Goal: Entertainment & Leisure: Consume media (video, audio)

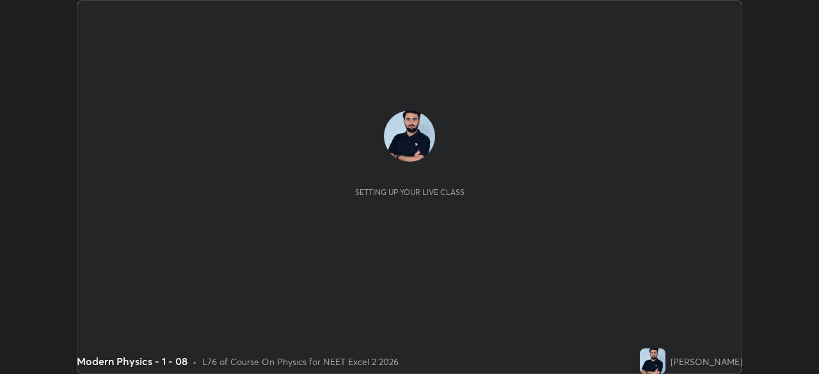
scroll to position [374, 819]
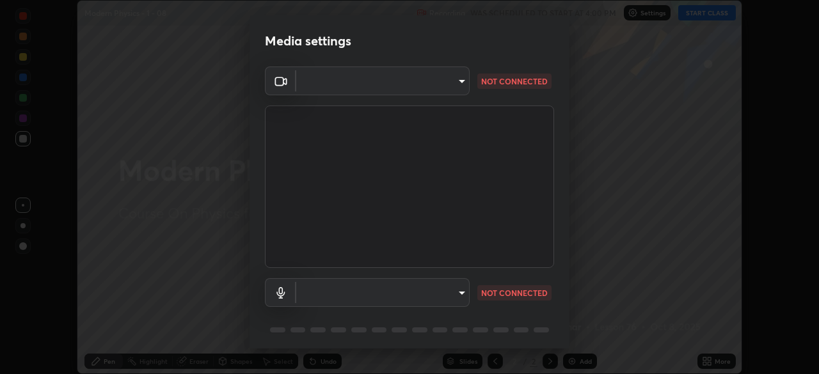
type input "c08bce05bf8d5aea718a1be68f52da0599af41aa0cc24399225b9d00f0db6711"
type input "f62e13f0dc2c211b2e31b7d04ee83dbf57bd85d8f499c87d3582929809dfa27d"
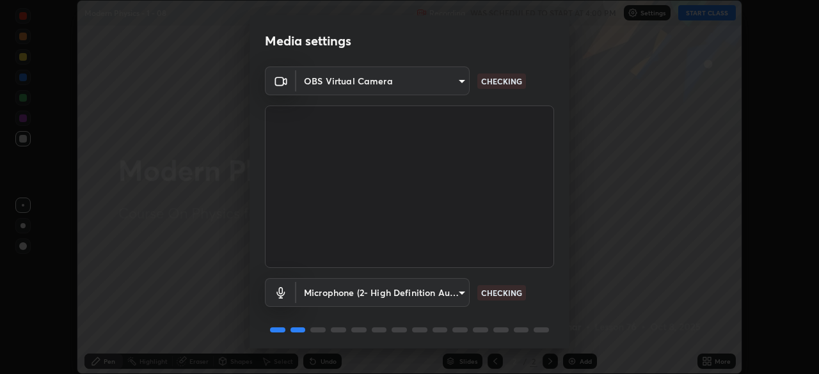
scroll to position [45, 0]
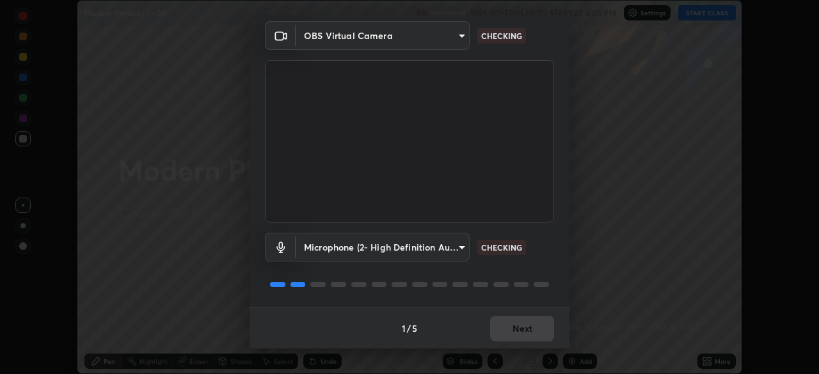
click at [524, 335] on div "1 / 5 Next" at bounding box center [410, 328] width 320 height 41
click at [527, 330] on div "1 / 5 Next" at bounding box center [410, 328] width 320 height 41
click at [512, 326] on div "1 / 5 Next" at bounding box center [410, 328] width 320 height 41
click at [522, 333] on div "1 / 5 Next" at bounding box center [410, 328] width 320 height 41
click at [525, 332] on div "1 / 5 Next" at bounding box center [410, 328] width 320 height 41
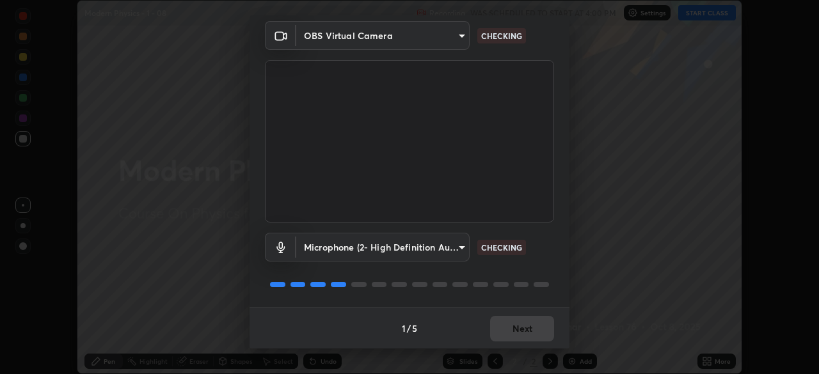
click at [527, 330] on div "1 / 5 Next" at bounding box center [410, 328] width 320 height 41
click at [524, 332] on div "1 / 5 Next" at bounding box center [410, 328] width 320 height 41
click at [523, 330] on div "1 / 5 Next" at bounding box center [410, 328] width 320 height 41
click at [522, 332] on div "1 / 5 Next" at bounding box center [410, 328] width 320 height 41
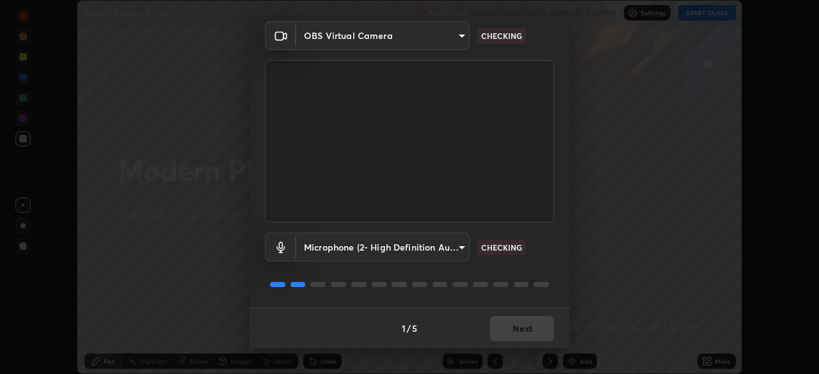
click at [496, 330] on div "1 / 5 Next" at bounding box center [410, 328] width 320 height 41
click at [505, 328] on div "1 / 5 Next" at bounding box center [410, 328] width 320 height 41
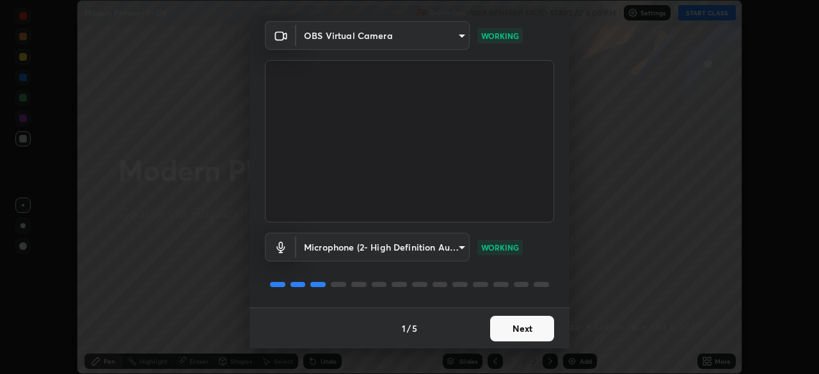
click at [508, 329] on button "Next" at bounding box center [522, 329] width 64 height 26
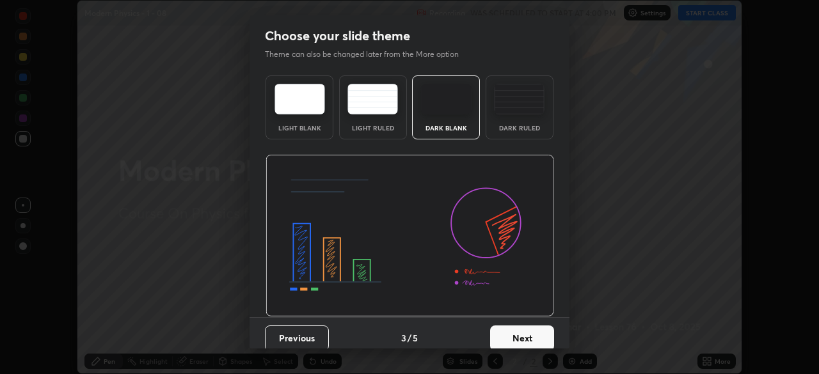
click at [520, 331] on button "Next" at bounding box center [522, 339] width 64 height 26
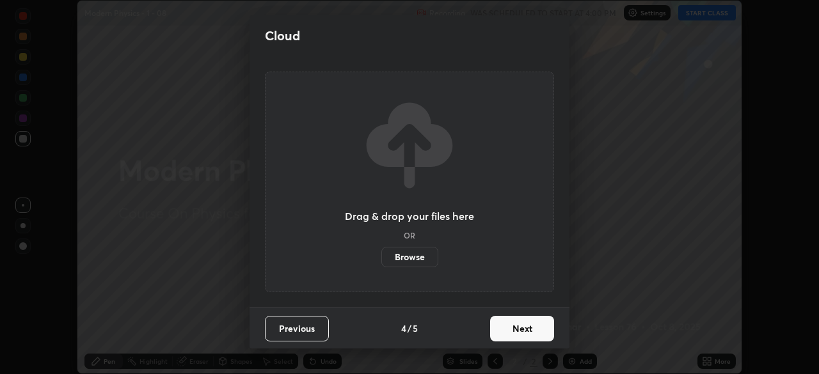
click at [518, 332] on button "Next" at bounding box center [522, 329] width 64 height 26
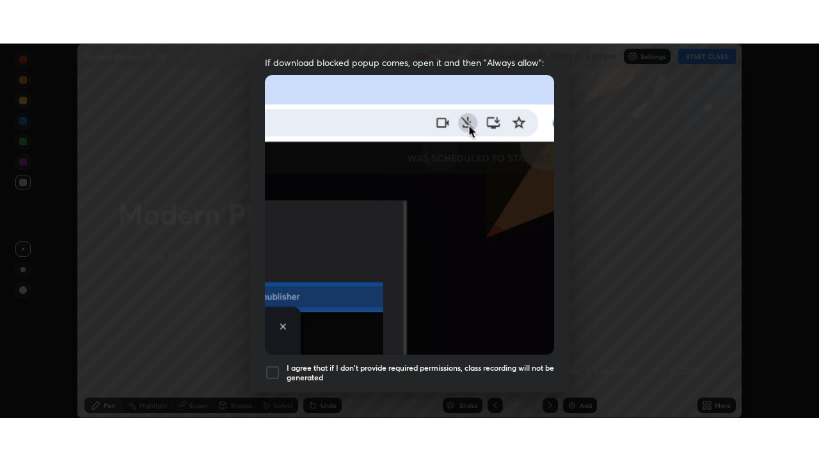
scroll to position [307, 0]
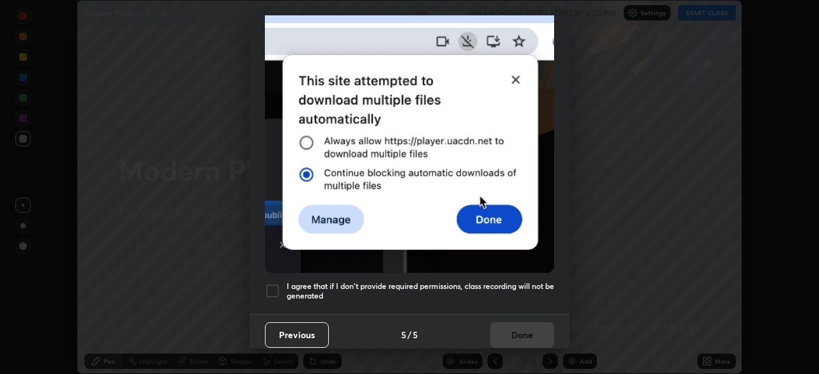
click at [436, 285] on h5 "I agree that if I don't provide required permissions, class recording will not …" at bounding box center [421, 292] width 268 height 20
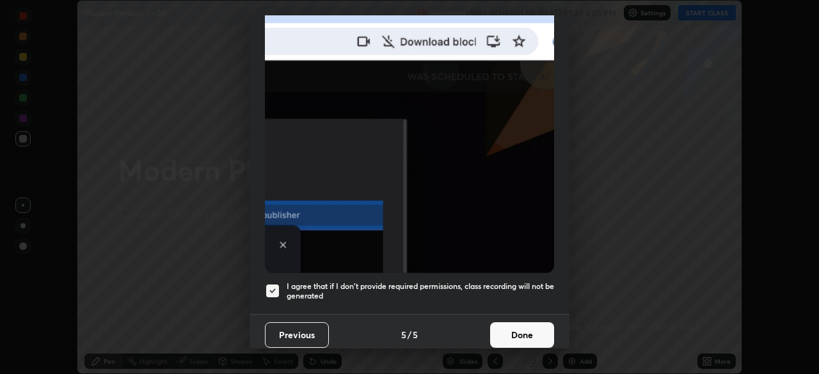
click at [500, 331] on button "Done" at bounding box center [522, 336] width 64 height 26
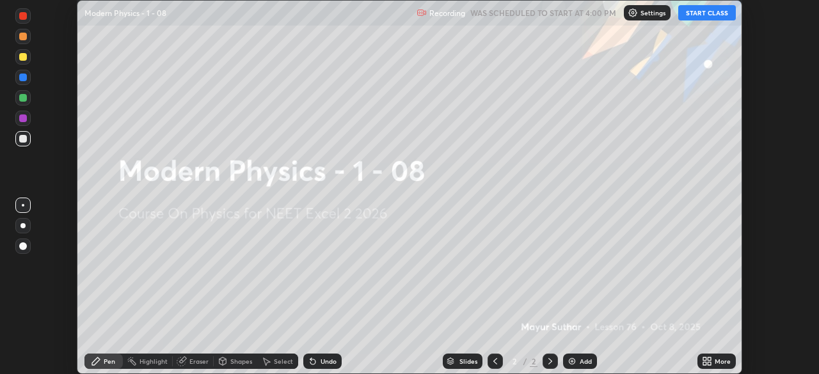
click at [707, 362] on icon at bounding box center [707, 361] width 10 height 10
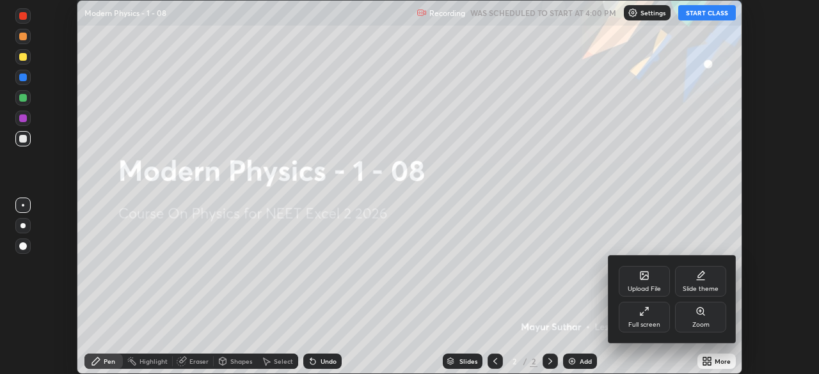
click at [641, 327] on div "Full screen" at bounding box center [645, 325] width 32 height 6
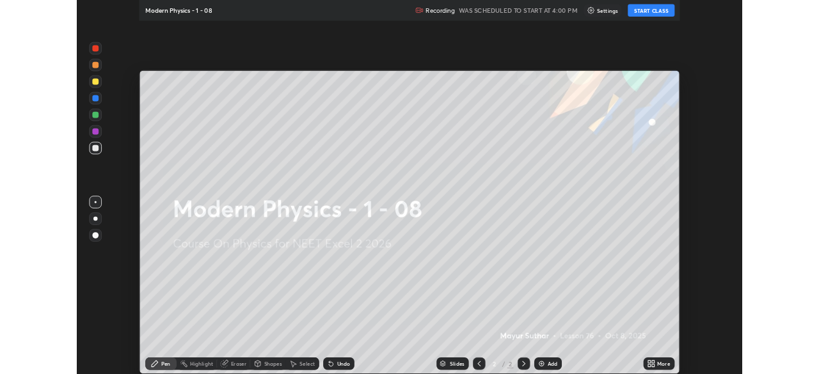
scroll to position [461, 819]
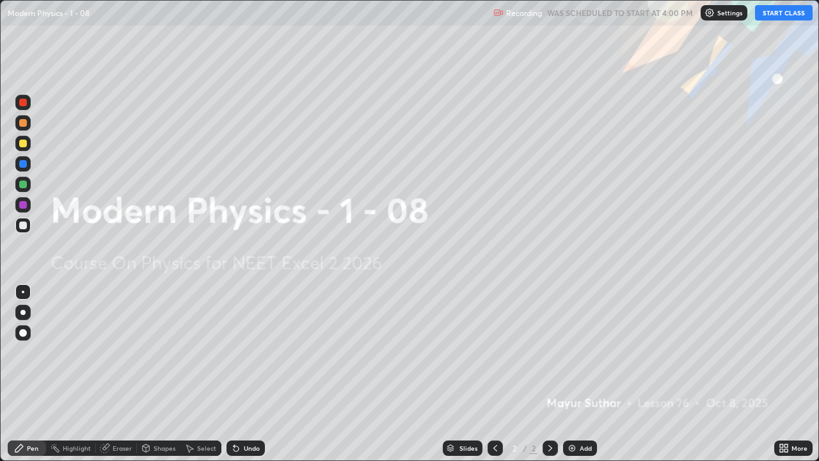
click at [771, 14] on button "START CLASS" at bounding box center [784, 12] width 58 height 15
click at [24, 333] on div at bounding box center [23, 333] width 8 height 8
click at [580, 374] on div "Add" at bounding box center [586, 448] width 12 height 6
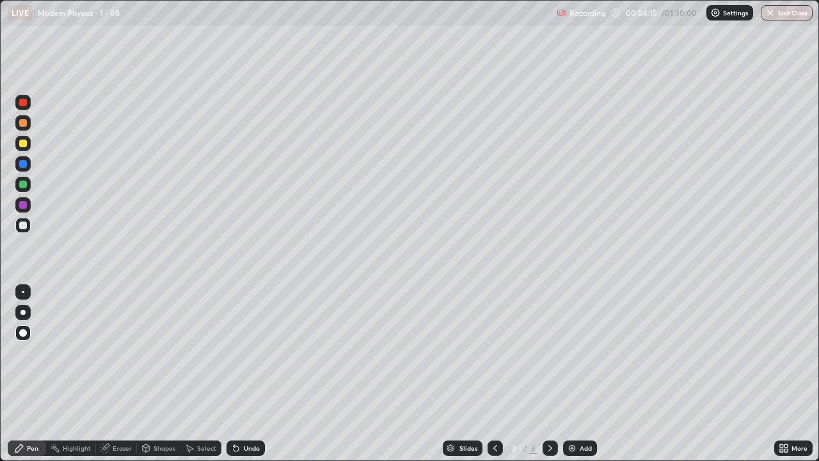
click at [26, 104] on div at bounding box center [23, 103] width 8 height 8
click at [246, 374] on div "Undo" at bounding box center [246, 447] width 38 height 15
click at [249, 374] on div "Undo" at bounding box center [246, 447] width 38 height 15
click at [241, 374] on div "Undo" at bounding box center [246, 447] width 38 height 15
click at [244, 374] on div "Undo" at bounding box center [252, 448] width 16 height 6
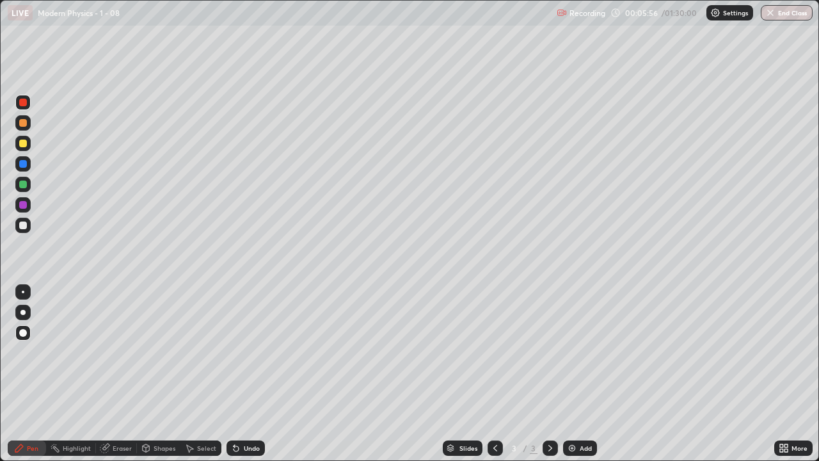
click at [246, 374] on div "Undo" at bounding box center [252, 448] width 16 height 6
click at [244, 374] on div "Undo" at bounding box center [252, 448] width 16 height 6
click at [240, 374] on div "Undo" at bounding box center [246, 447] width 38 height 15
click at [238, 374] on icon at bounding box center [236, 448] width 10 height 10
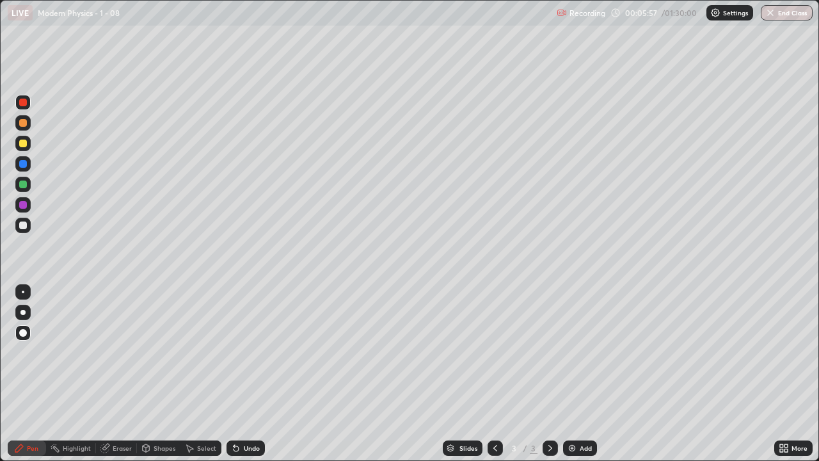
click at [234, 374] on icon at bounding box center [236, 448] width 5 height 5
click at [236, 374] on div "Undo" at bounding box center [246, 447] width 38 height 15
click at [234, 374] on icon at bounding box center [236, 448] width 5 height 5
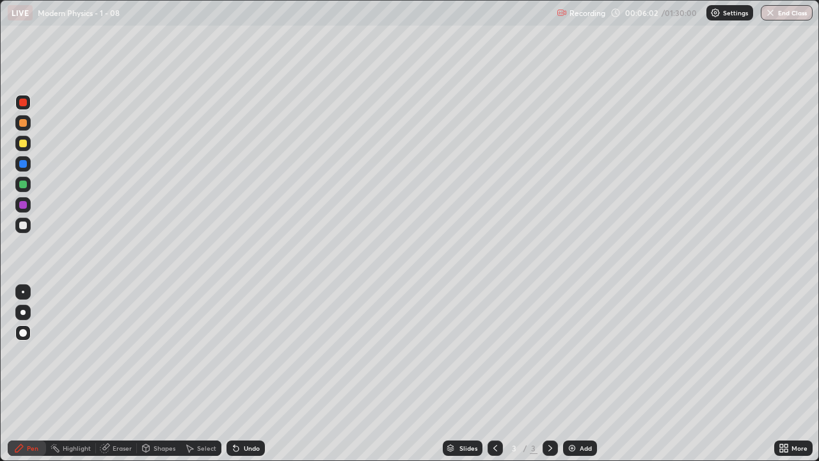
click at [244, 374] on div "Undo" at bounding box center [246, 447] width 38 height 15
click at [247, 374] on div "Undo" at bounding box center [246, 447] width 38 height 15
click at [251, 374] on div "Undo" at bounding box center [246, 447] width 38 height 15
click at [24, 225] on div at bounding box center [23, 225] width 8 height 8
click at [573, 374] on img at bounding box center [572, 448] width 10 height 10
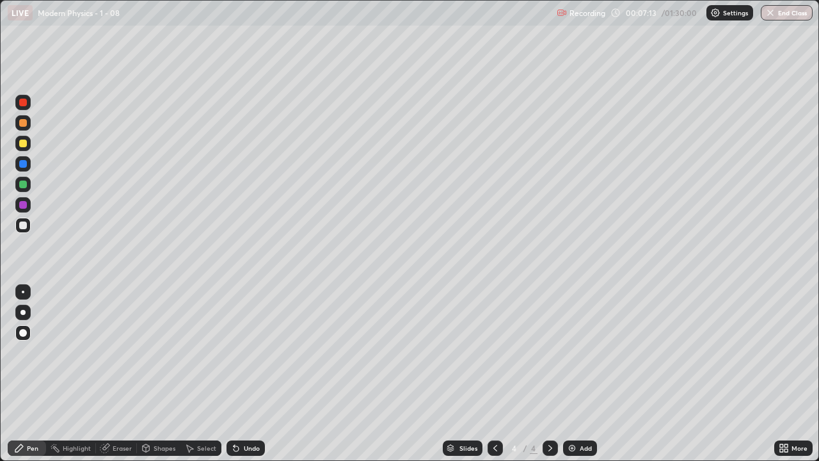
click at [244, 374] on div "Undo" at bounding box center [252, 448] width 16 height 6
click at [29, 140] on div at bounding box center [22, 143] width 15 height 15
click at [24, 186] on div at bounding box center [23, 184] width 8 height 8
click at [24, 167] on div at bounding box center [23, 164] width 8 height 8
click at [252, 374] on div "Undo" at bounding box center [252, 448] width 16 height 6
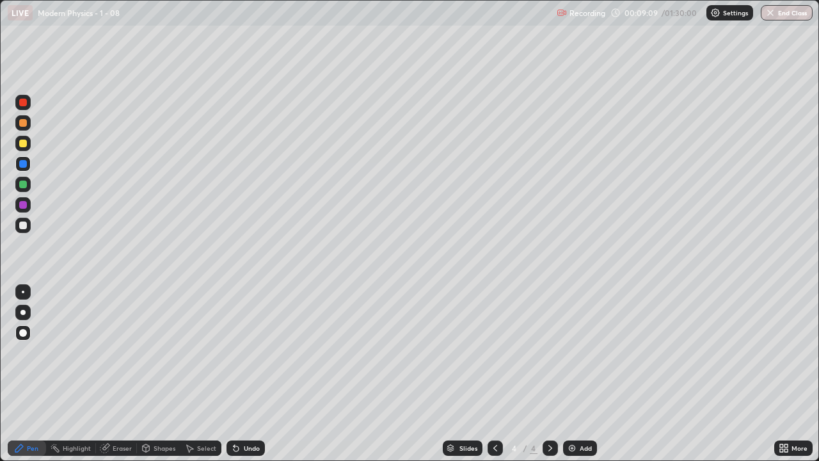
click at [117, 374] on div "Eraser" at bounding box center [122, 448] width 19 height 6
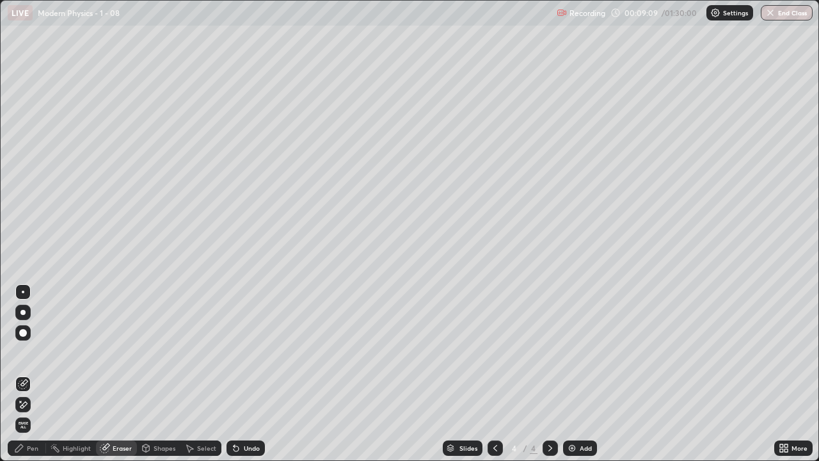
click at [20, 374] on icon at bounding box center [20, 401] width 1 height 1
click at [23, 374] on span "Erase all" at bounding box center [23, 425] width 14 height 8
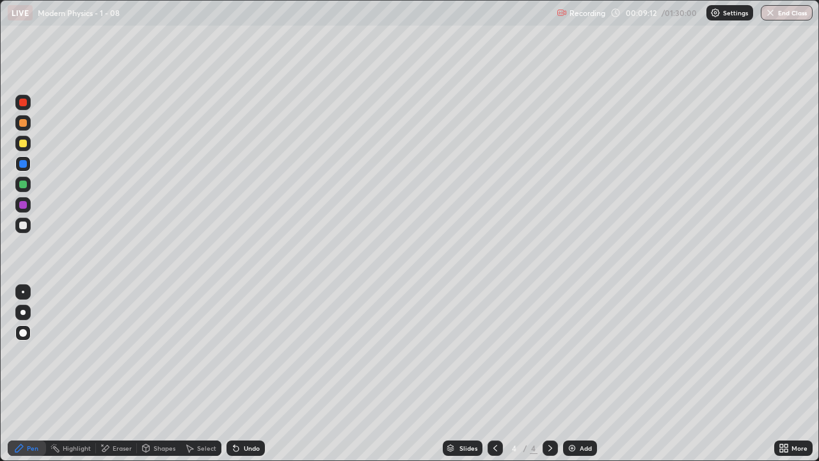
click at [493, 374] on div at bounding box center [495, 447] width 15 height 15
click at [549, 374] on icon at bounding box center [550, 448] width 10 height 10
click at [20, 226] on div at bounding box center [23, 225] width 8 height 8
click at [234, 374] on icon at bounding box center [234, 445] width 1 height 1
click at [241, 374] on div "Undo" at bounding box center [246, 447] width 38 height 15
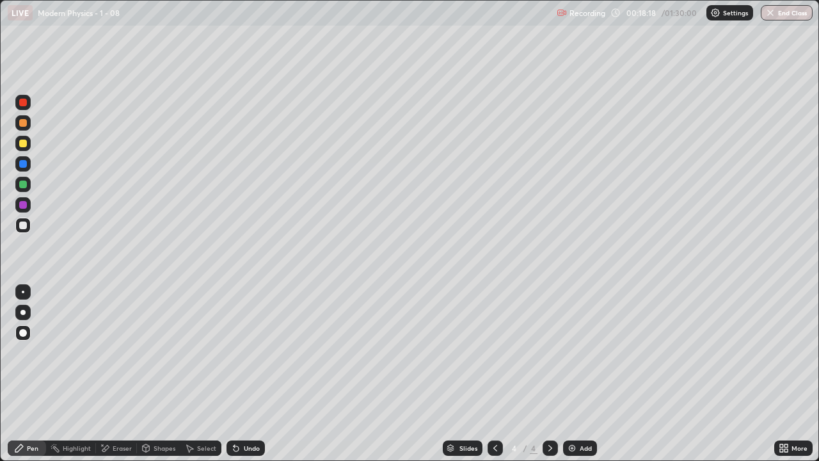
click at [241, 374] on div "Undo" at bounding box center [246, 447] width 38 height 15
click at [117, 374] on div "Eraser" at bounding box center [116, 447] width 41 height 15
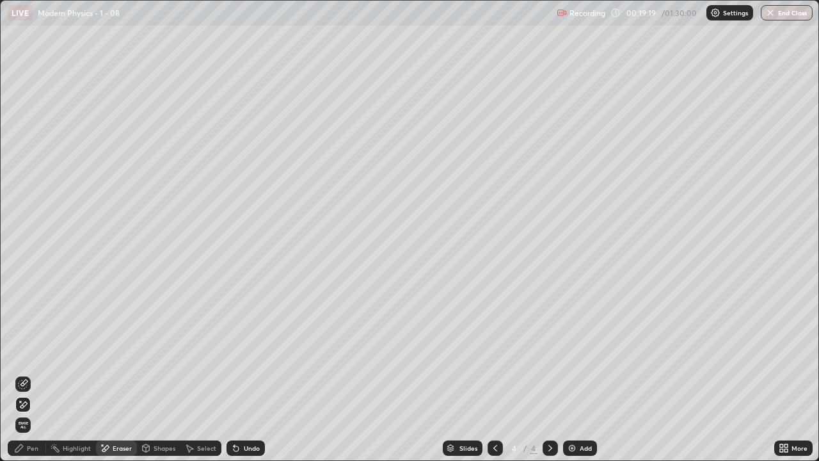
click at [24, 374] on icon at bounding box center [19, 448] width 10 height 10
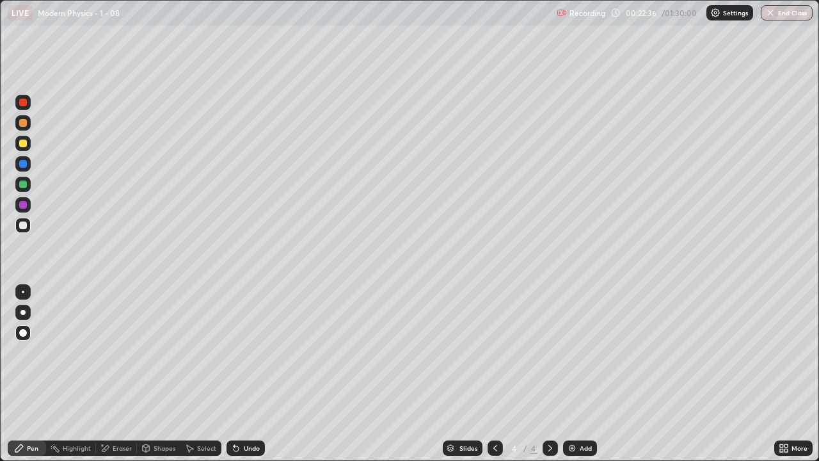
click at [580, 374] on div "Add" at bounding box center [586, 448] width 12 height 6
click at [22, 205] on div at bounding box center [23, 205] width 8 height 8
click at [24, 186] on div at bounding box center [23, 184] width 8 height 8
click at [246, 374] on div "Undo" at bounding box center [252, 448] width 16 height 6
click at [23, 199] on div at bounding box center [22, 204] width 15 height 15
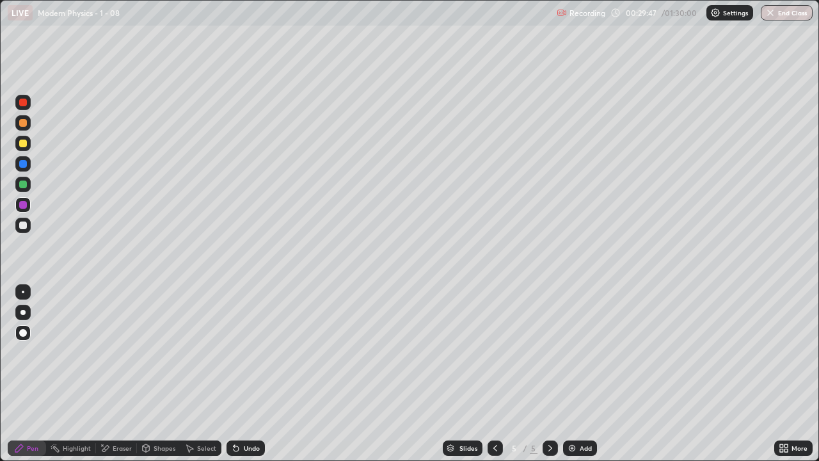
click at [240, 374] on div "Undo" at bounding box center [246, 447] width 38 height 15
click at [244, 374] on div "Undo" at bounding box center [252, 448] width 16 height 6
click at [245, 374] on div "Undo" at bounding box center [252, 448] width 16 height 6
click at [246, 374] on div "Undo" at bounding box center [252, 448] width 16 height 6
click at [247, 374] on div "Undo" at bounding box center [252, 448] width 16 height 6
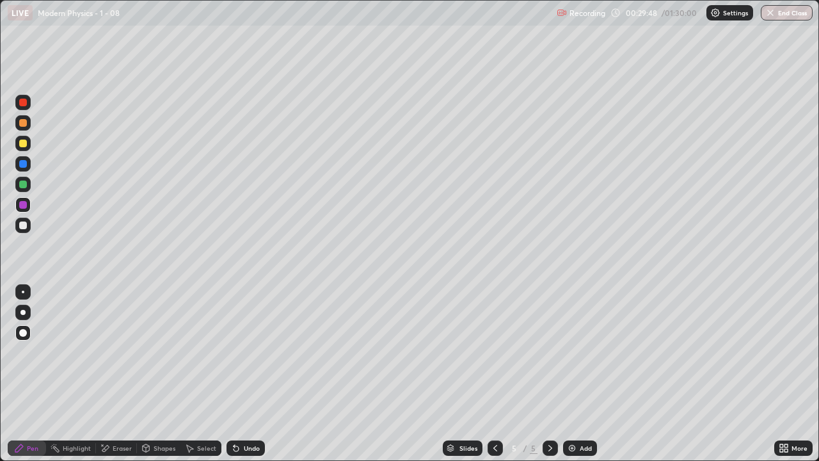
click at [250, 374] on div "Undo" at bounding box center [252, 448] width 16 height 6
click at [251, 374] on div "Undo" at bounding box center [252, 448] width 16 height 6
click at [252, 374] on div "Undo" at bounding box center [252, 448] width 16 height 6
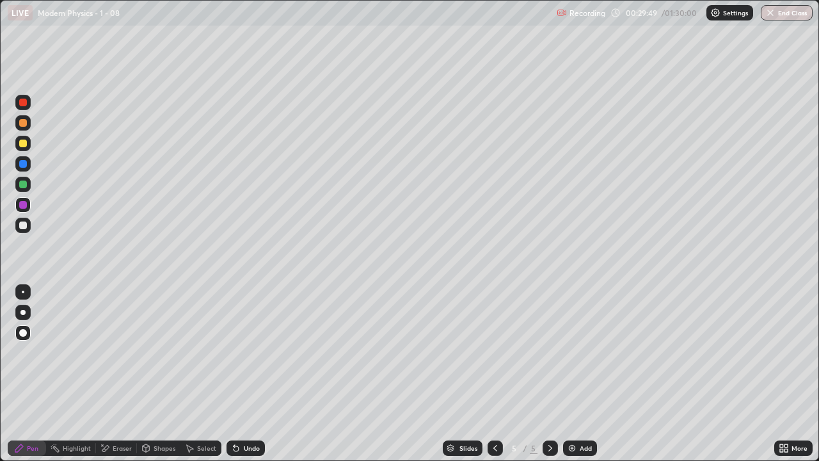
click at [252, 374] on div "Undo" at bounding box center [252, 448] width 16 height 6
click at [253, 374] on div "Undo" at bounding box center [252, 448] width 16 height 6
click at [252, 374] on div "Undo" at bounding box center [252, 448] width 16 height 6
click at [23, 124] on div at bounding box center [23, 123] width 8 height 8
click at [24, 102] on div at bounding box center [23, 103] width 8 height 8
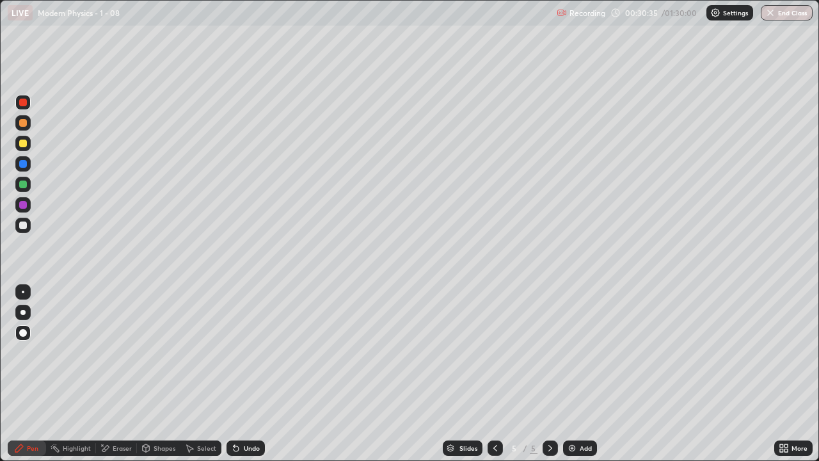
click at [577, 374] on div "Add" at bounding box center [580, 447] width 34 height 15
click at [494, 374] on icon at bounding box center [495, 448] width 10 height 10
click at [553, 374] on icon at bounding box center [550, 448] width 10 height 10
click at [576, 374] on div "Add" at bounding box center [580, 447] width 34 height 15
click at [23, 227] on div at bounding box center [23, 225] width 8 height 8
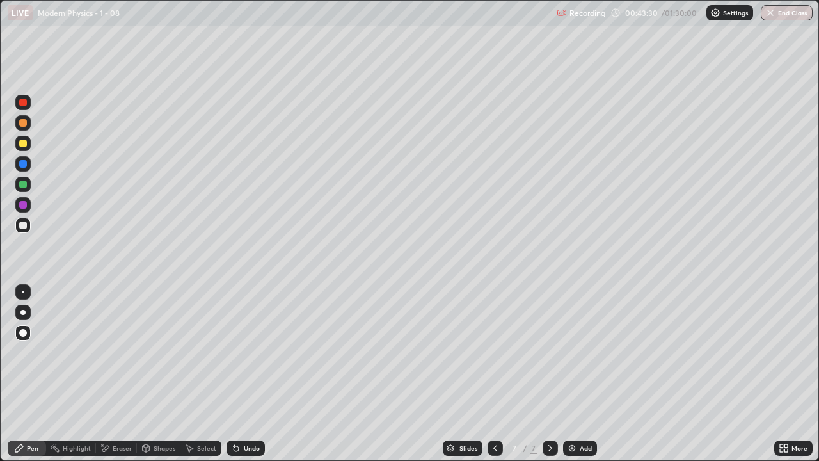
click at [120, 374] on div "Eraser" at bounding box center [122, 448] width 19 height 6
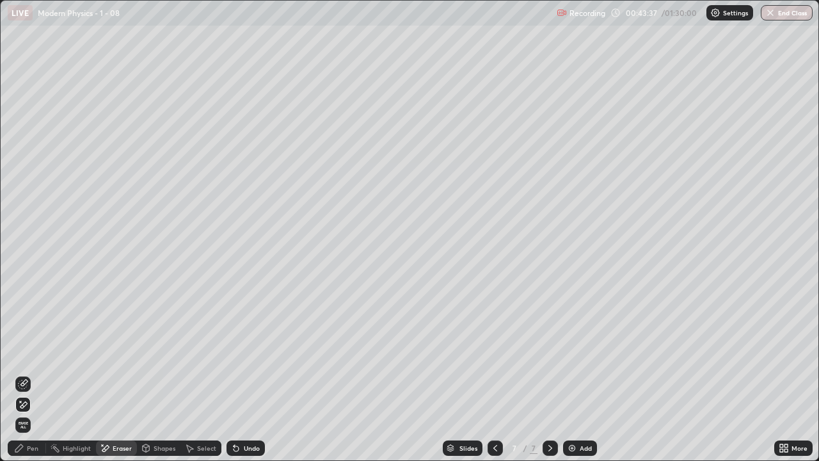
click at [20, 374] on div "Pen" at bounding box center [27, 447] width 38 height 15
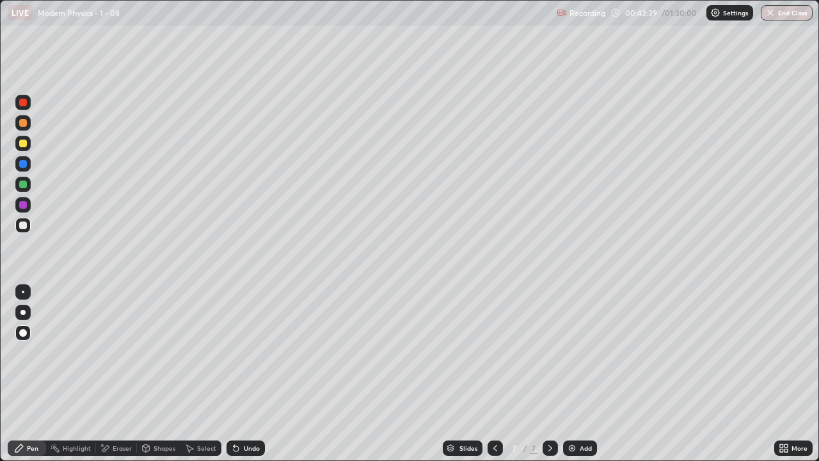
click at [573, 374] on img at bounding box center [572, 448] width 10 height 10
click at [22, 205] on div at bounding box center [23, 205] width 8 height 8
click at [24, 225] on div at bounding box center [23, 225] width 8 height 8
click at [583, 374] on div "Add" at bounding box center [586, 448] width 12 height 6
click at [497, 374] on icon at bounding box center [495, 448] width 10 height 10
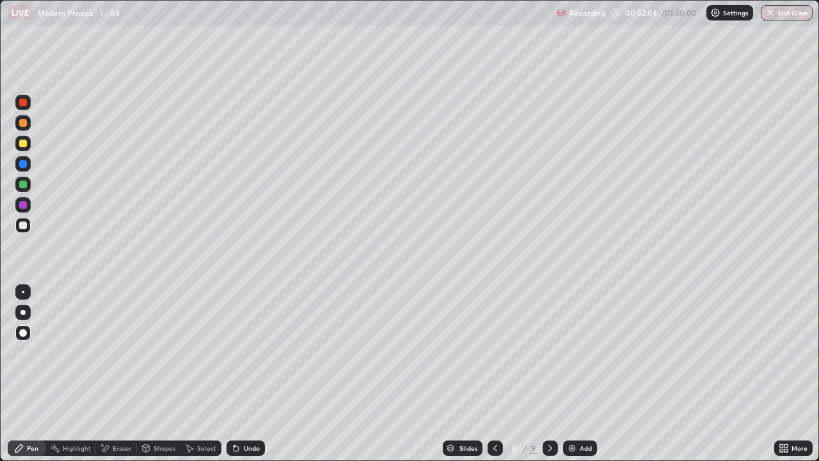
click at [550, 374] on icon at bounding box center [550, 448] width 10 height 10
click at [24, 225] on div at bounding box center [23, 225] width 8 height 8
click at [244, 374] on div "Undo" at bounding box center [252, 448] width 16 height 6
click at [24, 143] on div at bounding box center [23, 144] width 8 height 8
click at [26, 164] on div at bounding box center [23, 164] width 8 height 8
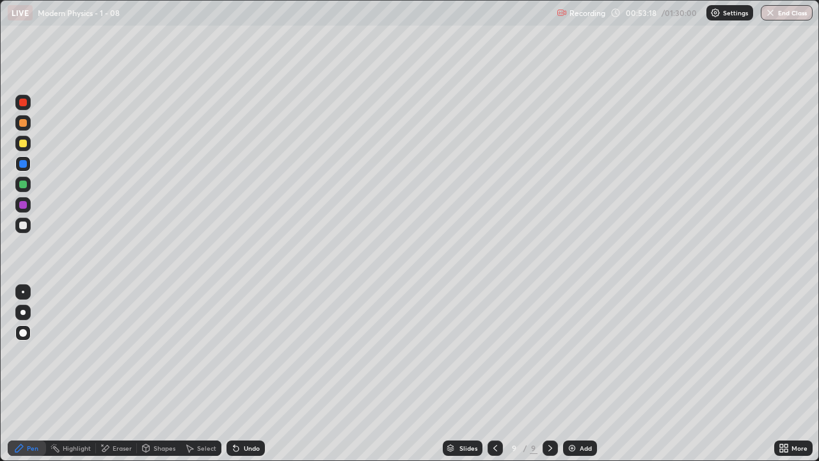
click at [243, 374] on div "Undo" at bounding box center [246, 447] width 38 height 15
click at [23, 109] on div at bounding box center [22, 102] width 15 height 15
click at [25, 225] on div at bounding box center [23, 225] width 8 height 8
click at [494, 374] on icon at bounding box center [495, 448] width 10 height 10
click at [548, 374] on icon at bounding box center [550, 448] width 10 height 10
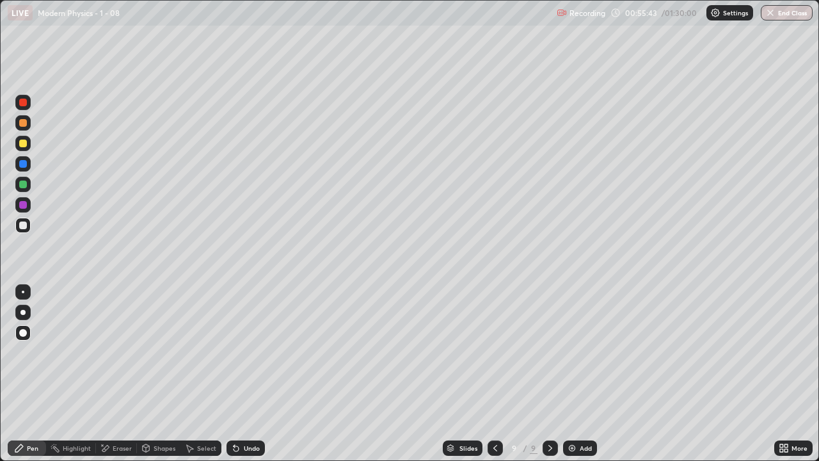
click at [23, 205] on div at bounding box center [23, 205] width 8 height 8
click at [572, 374] on img at bounding box center [572, 448] width 10 height 10
click at [26, 226] on div at bounding box center [23, 225] width 8 height 8
click at [205, 374] on div "Select" at bounding box center [200, 447] width 41 height 15
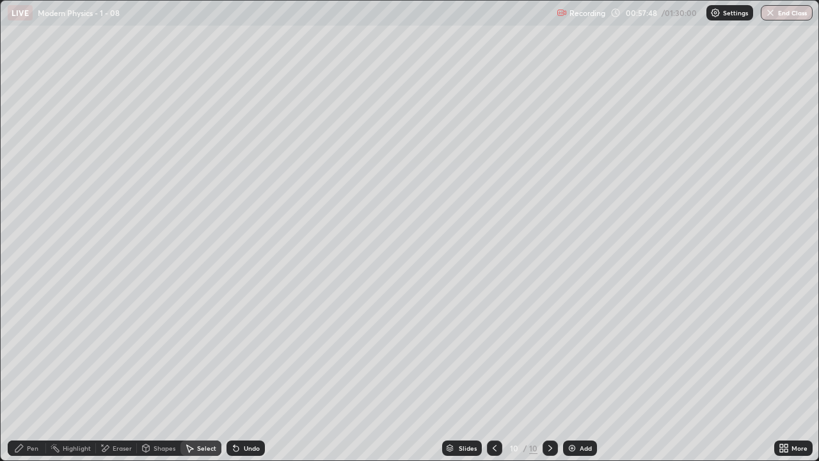
click at [236, 374] on icon at bounding box center [236, 448] width 10 height 10
click at [240, 374] on div "Undo" at bounding box center [246, 447] width 38 height 15
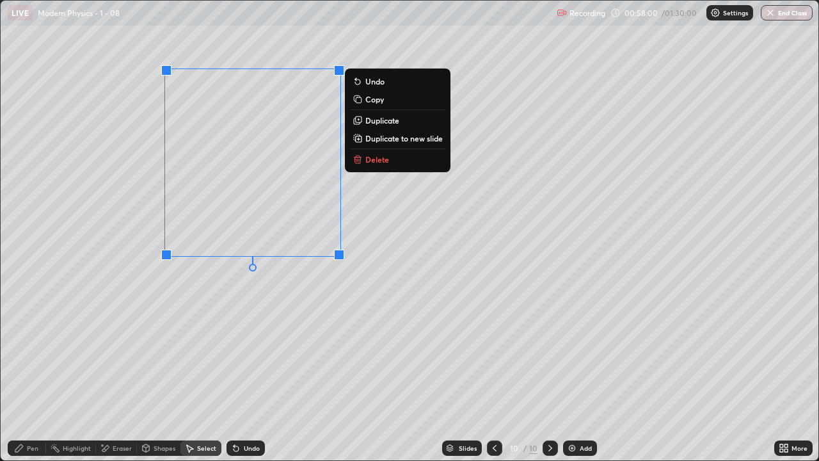
click at [244, 374] on div "Undo" at bounding box center [252, 448] width 16 height 6
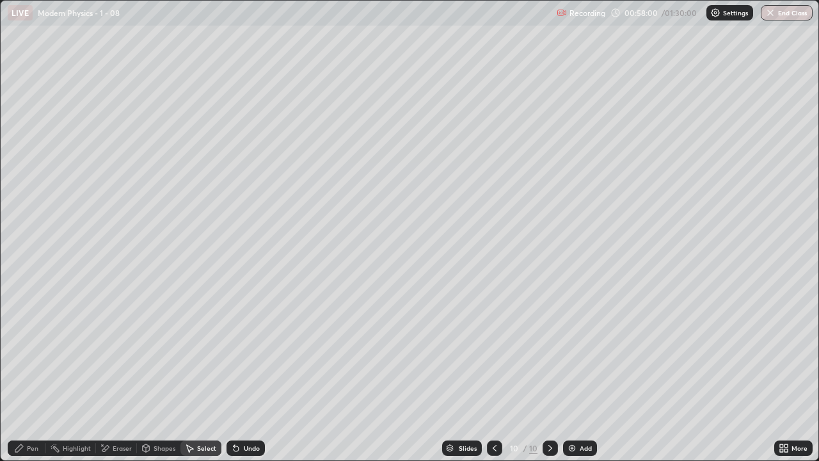
click at [239, 374] on div "Undo" at bounding box center [246, 447] width 38 height 15
click at [241, 374] on div "Undo" at bounding box center [246, 447] width 38 height 15
click at [236, 374] on icon at bounding box center [236, 448] width 5 height 5
click at [235, 374] on icon at bounding box center [236, 448] width 5 height 5
click at [33, 374] on div "Pen" at bounding box center [33, 448] width 12 height 6
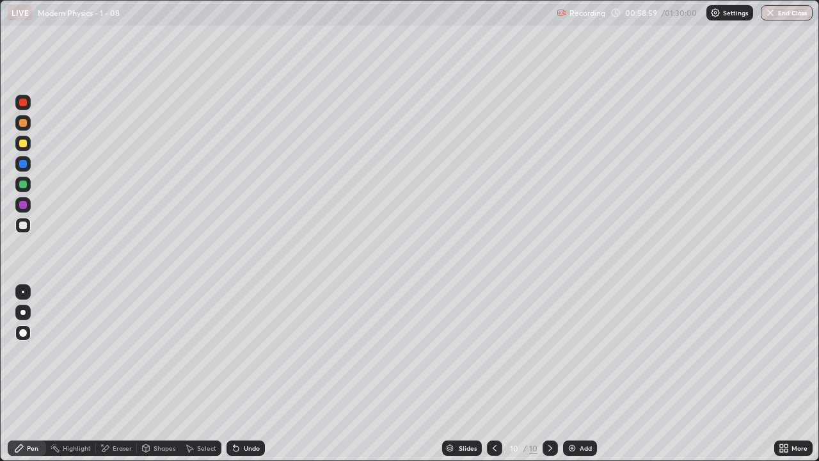
click at [26, 141] on div at bounding box center [23, 144] width 8 height 8
click at [580, 374] on div "Add" at bounding box center [586, 448] width 12 height 6
click at [28, 182] on div at bounding box center [22, 184] width 15 height 15
click at [488, 374] on div at bounding box center [495, 448] width 15 height 26
click at [548, 374] on div at bounding box center [550, 448] width 15 height 26
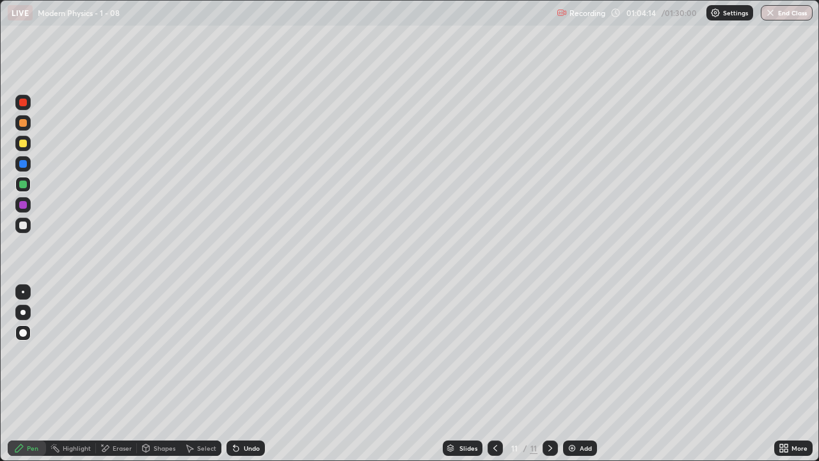
click at [244, 374] on div "Undo" at bounding box center [252, 448] width 16 height 6
click at [250, 374] on div "Undo" at bounding box center [252, 448] width 16 height 6
click at [26, 225] on div at bounding box center [23, 225] width 8 height 8
click at [255, 374] on div "Undo" at bounding box center [246, 447] width 38 height 15
click at [492, 374] on icon at bounding box center [495, 448] width 10 height 10
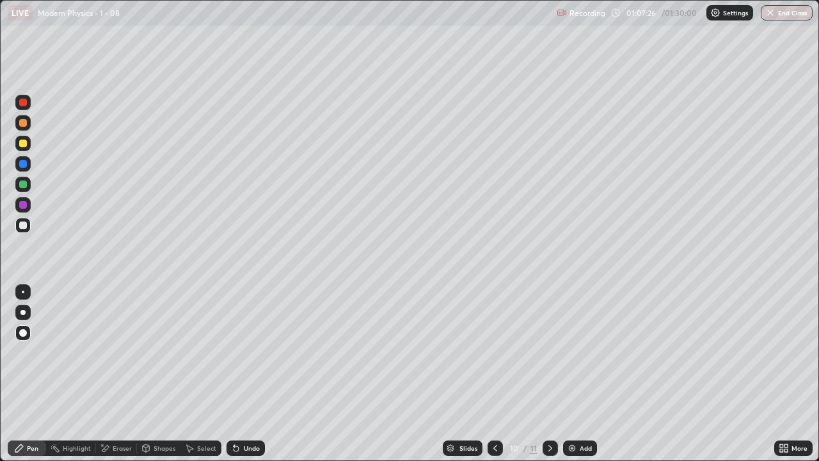
click at [549, 374] on icon at bounding box center [550, 448] width 10 height 10
click at [572, 374] on img at bounding box center [572, 448] width 10 height 10
click at [252, 374] on div "Undo" at bounding box center [252, 448] width 16 height 6
click at [254, 374] on div "Undo" at bounding box center [252, 448] width 16 height 6
click at [241, 374] on div "Undo" at bounding box center [246, 447] width 38 height 15
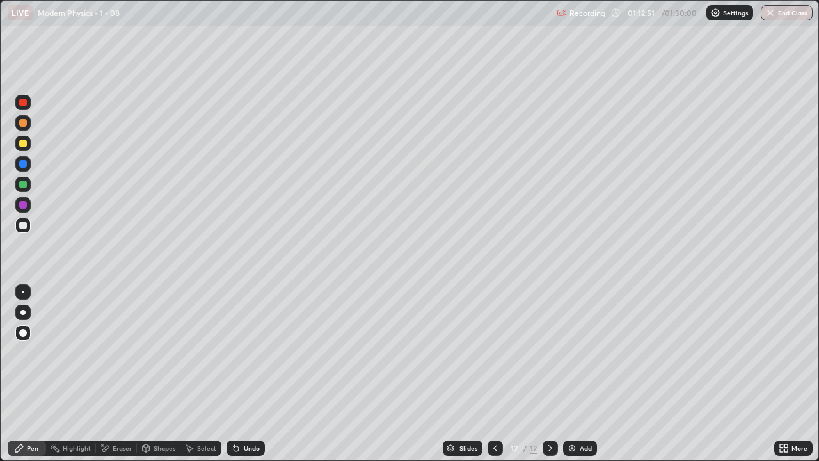
click at [577, 374] on div "Add" at bounding box center [580, 447] width 34 height 15
click at [20, 225] on div at bounding box center [23, 225] width 8 height 8
click at [23, 167] on div at bounding box center [23, 164] width 8 height 8
click at [241, 374] on div "Undo" at bounding box center [246, 447] width 38 height 15
click at [245, 374] on div "Undo" at bounding box center [246, 447] width 38 height 15
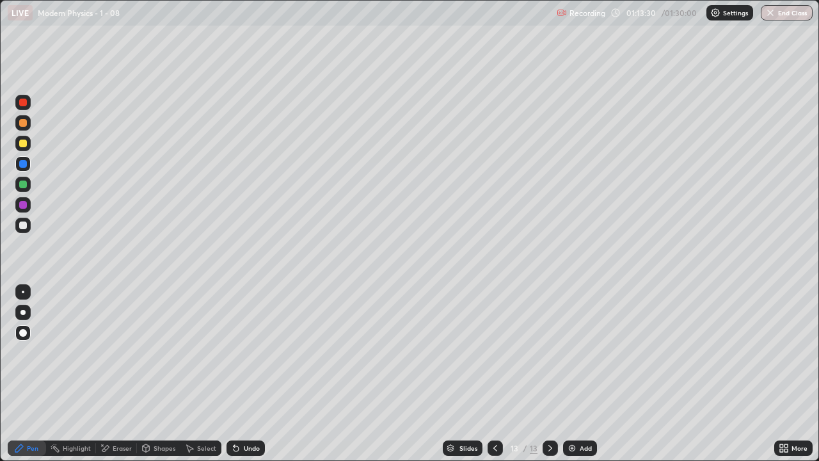
click at [248, 374] on div "Undo" at bounding box center [246, 447] width 38 height 15
click at [250, 374] on div "Undo" at bounding box center [252, 448] width 16 height 6
click at [493, 374] on icon at bounding box center [495, 448] width 10 height 10
click at [244, 374] on div "Undo" at bounding box center [252, 448] width 16 height 6
click at [245, 374] on div "Undo" at bounding box center [252, 448] width 16 height 6
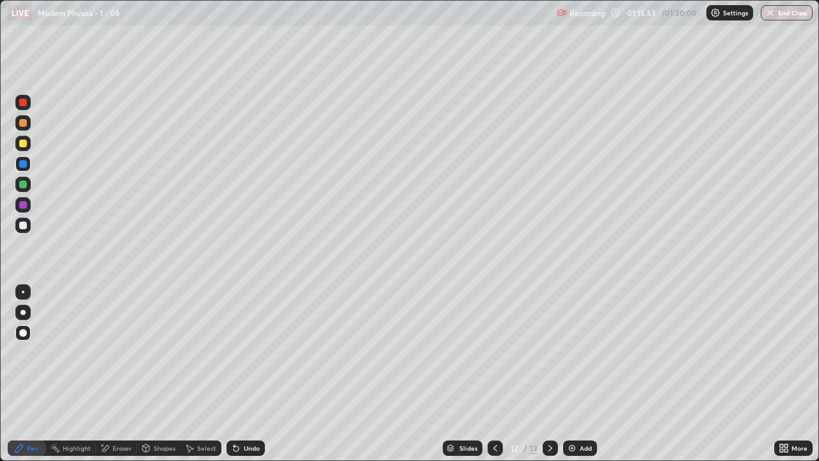
click at [244, 374] on div "Undo" at bounding box center [252, 448] width 16 height 6
click at [550, 374] on icon at bounding box center [550, 448] width 10 height 10
click at [548, 374] on icon at bounding box center [550, 448] width 10 height 10
click at [573, 374] on img at bounding box center [572, 448] width 10 height 10
click at [26, 143] on div at bounding box center [23, 144] width 8 height 8
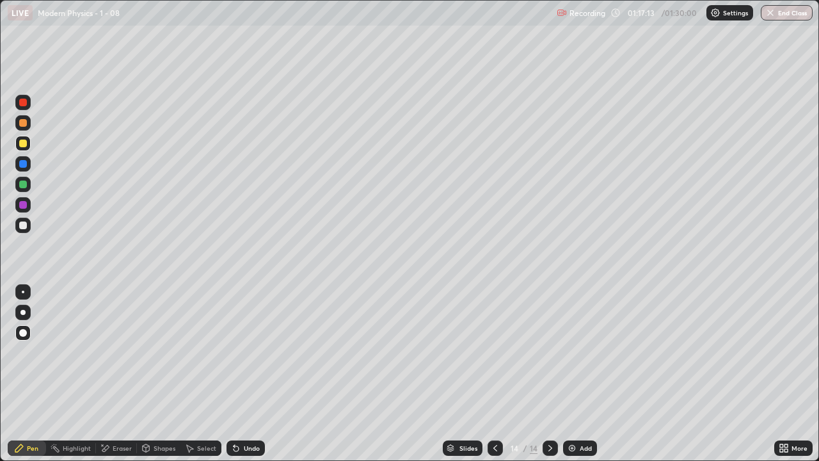
click at [248, 374] on div "Undo" at bounding box center [252, 448] width 16 height 6
click at [250, 374] on div "Undo" at bounding box center [252, 448] width 16 height 6
click at [252, 374] on div "Undo" at bounding box center [252, 448] width 16 height 6
click at [25, 109] on div at bounding box center [22, 102] width 15 height 15
click at [240, 374] on div "Undo" at bounding box center [246, 447] width 38 height 15
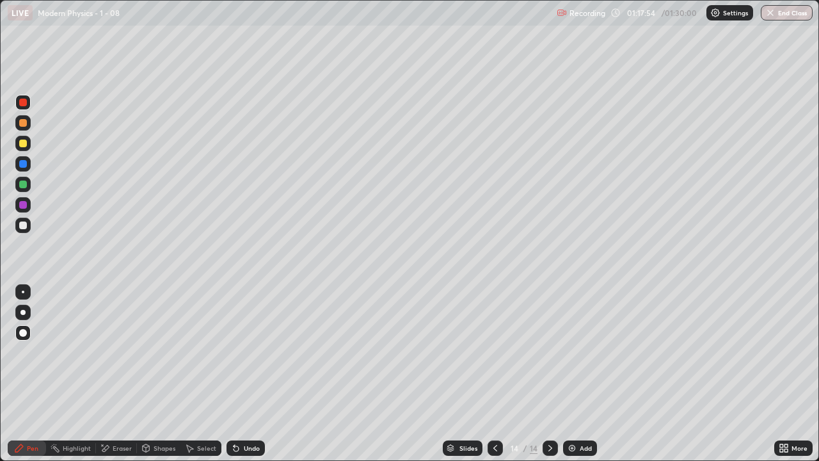
click at [244, 374] on div "Undo" at bounding box center [252, 448] width 16 height 6
click at [24, 143] on div at bounding box center [23, 144] width 8 height 8
click at [28, 103] on div at bounding box center [22, 102] width 15 height 15
click at [574, 374] on img at bounding box center [572, 448] width 10 height 10
click at [255, 374] on div "Undo" at bounding box center [246, 447] width 38 height 15
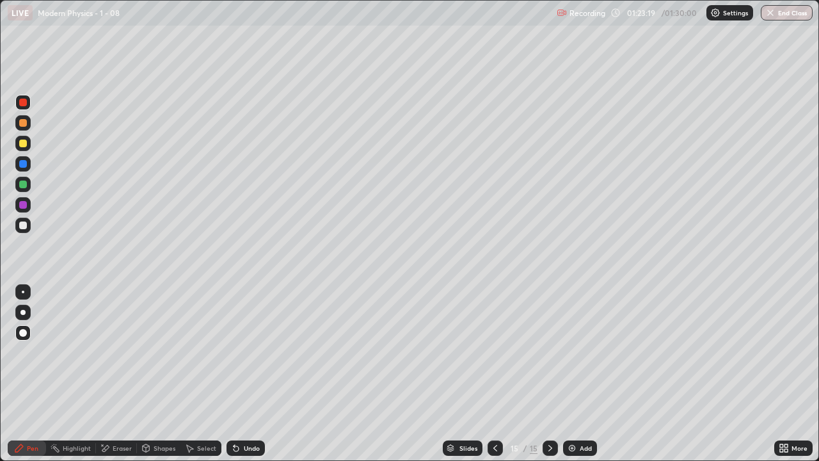
click at [24, 206] on div at bounding box center [23, 205] width 8 height 8
click at [250, 374] on div "Undo" at bounding box center [252, 448] width 16 height 6
click at [253, 374] on div "Undo" at bounding box center [252, 448] width 16 height 6
click at [257, 374] on div "Undo" at bounding box center [252, 448] width 16 height 6
click at [260, 374] on div "Undo" at bounding box center [246, 447] width 38 height 15
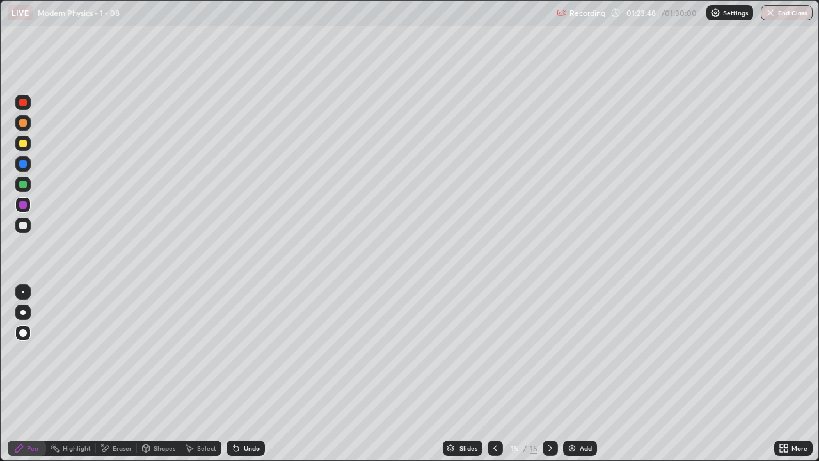
click at [260, 374] on div "Undo" at bounding box center [246, 447] width 38 height 15
click at [262, 374] on div "Undo" at bounding box center [246, 447] width 38 height 15
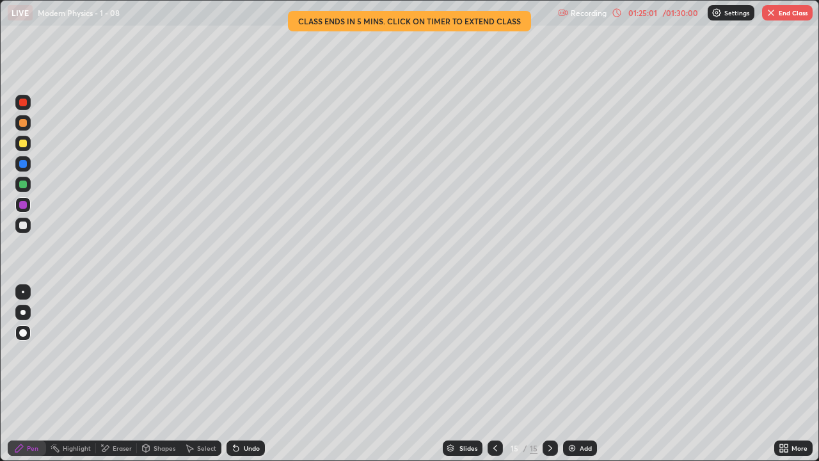
click at [246, 374] on div "Undo" at bounding box center [252, 448] width 16 height 6
click at [244, 374] on div "Undo" at bounding box center [252, 448] width 16 height 6
click at [248, 374] on div "Undo" at bounding box center [252, 448] width 16 height 6
click at [245, 374] on div "Undo" at bounding box center [246, 447] width 38 height 15
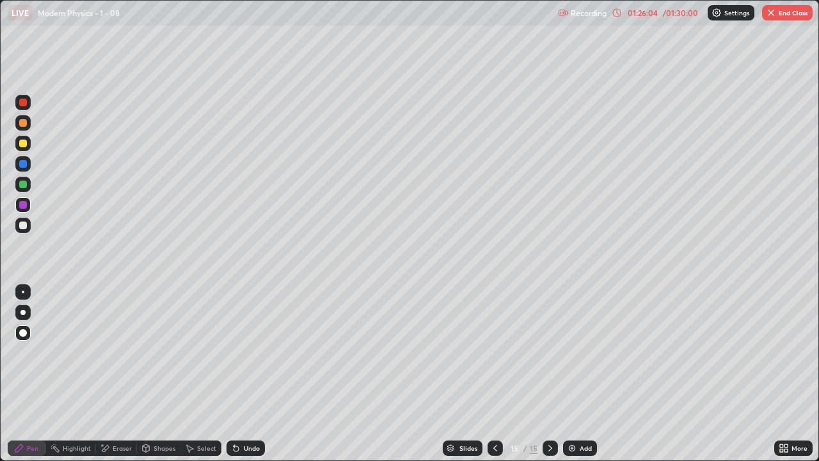
click at [782, 18] on button "End Class" at bounding box center [787, 12] width 51 height 15
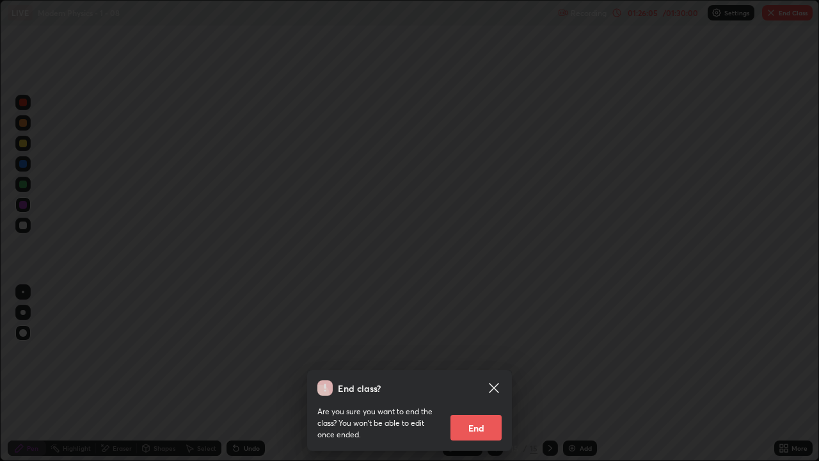
click at [489, 374] on button "End" at bounding box center [476, 428] width 51 height 26
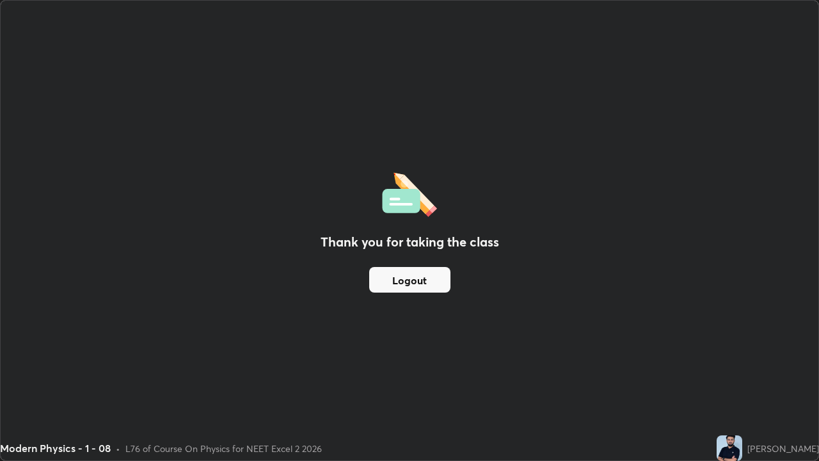
click at [723, 364] on div "Thank you for taking the class Logout" at bounding box center [410, 231] width 818 height 460
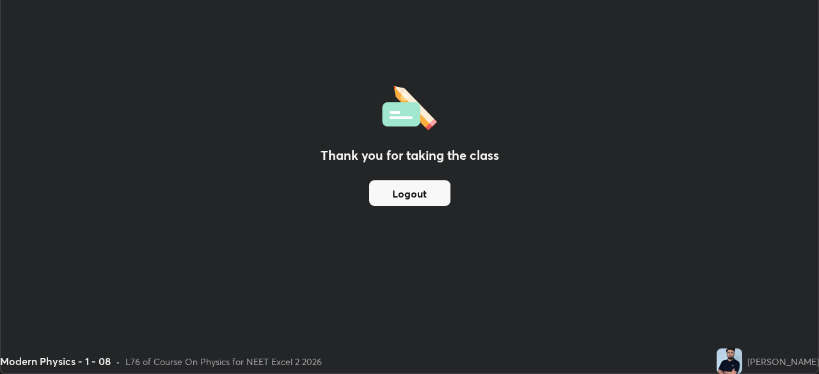
scroll to position [63628, 63183]
